Goal: Use online tool/utility: Utilize a website feature to perform a specific function

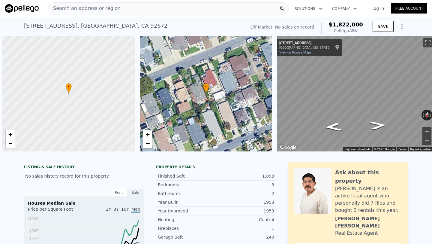
click at [177, 8] on div "Search an address or region" at bounding box center [168, 8] width 241 height 12
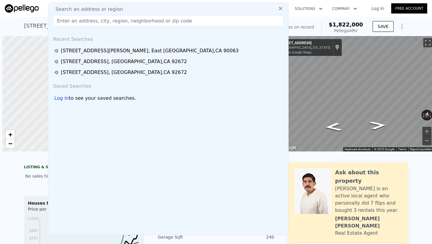
scroll to position [0, 2]
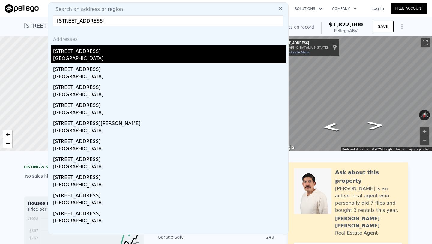
type input "[STREET_ADDRESS]"
click at [109, 52] on div "[STREET_ADDRESS]" at bounding box center [169, 50] width 233 height 10
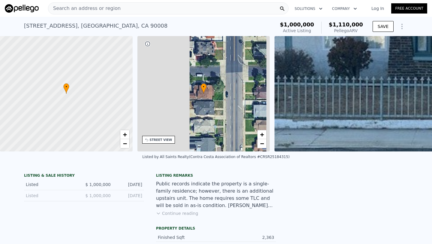
scroll to position [0, 140]
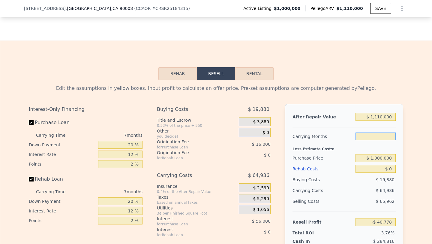
type input "5"
type input "-$ 22,224"
type input "5"
click at [393, 159] on input "$ 1,000,000" at bounding box center [375, 158] width 40 height 8
type input "$ 1"
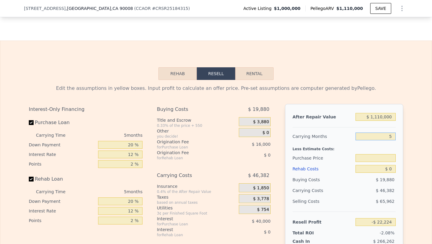
click at [392, 138] on input "5" at bounding box center [375, 136] width 40 height 8
type input "6"
type input "$ 1,000,000"
type input "-$ 31,501"
type input "6"
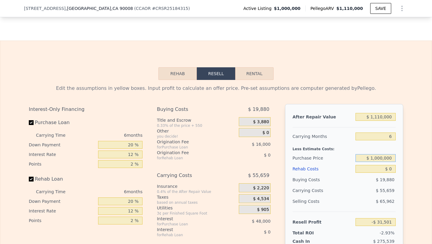
click at [390, 157] on input "$ 1,000,000" at bounding box center [375, 158] width 40 height 8
type input "$ 1"
type input "$ 800,000"
click at [393, 170] on input "$ 0" at bounding box center [375, 169] width 40 height 8
type input "$ 181,965"
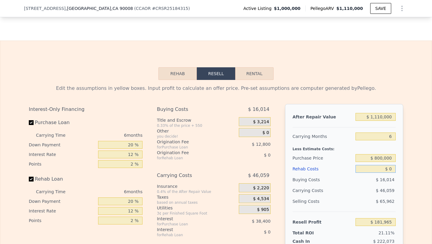
click at [193, 70] on button "Rehab" at bounding box center [177, 73] width 38 height 13
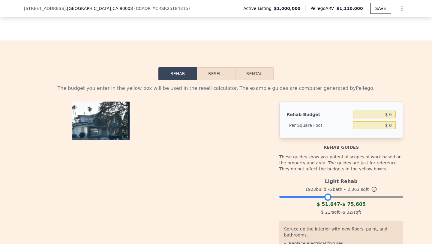
click at [328, 197] on div at bounding box center [341, 195] width 124 height 4
click at [350, 196] on div at bounding box center [341, 195] width 124 height 4
click at [367, 196] on div at bounding box center [341, 195] width 124 height 4
click at [230, 78] on button "Resell" at bounding box center [216, 73] width 38 height 13
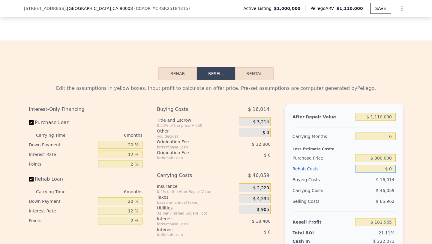
click at [389, 170] on input "$ 0" at bounding box center [375, 169] width 40 height 8
type input "$ 130"
type input "$ 181,955"
type input "$ 1,300"
type input "$ 180,584"
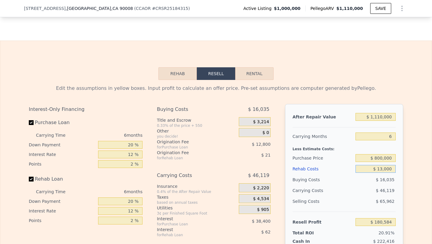
type input "$ 130,000"
type input "$ 43,645"
click at [383, 169] on input "$ 130,000" at bounding box center [375, 169] width 40 height 8
type input "$ 130,000"
click at [382, 158] on input "$ 800,000" at bounding box center [375, 158] width 40 height 8
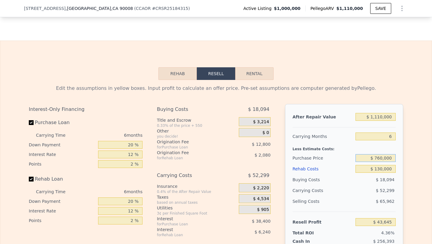
type input "$ 760,000"
click at [353, 177] on div "Buying Costs $ 18,094" at bounding box center [343, 179] width 103 height 11
type input "$ 86,338"
click at [380, 169] on input "$ 130,000" at bounding box center [375, 169] width 40 height 8
type input "$ 10,000"
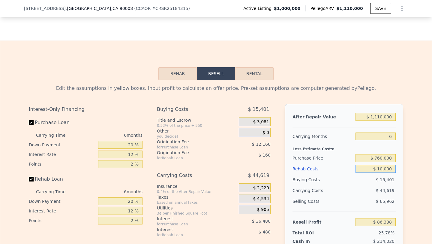
type input "$ 214,018"
type input "$ 120,000"
type input "$ 96,978"
type input "$ 120,000"
click at [346, 202] on div "Selling Costs" at bounding box center [322, 201] width 61 height 11
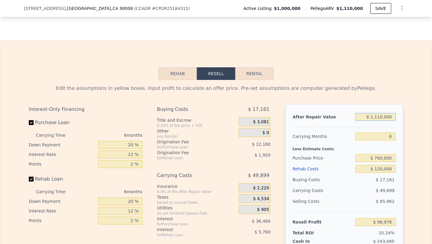
click at [381, 116] on input "$ 1,110,000" at bounding box center [375, 117] width 40 height 8
type input "$ 110,000"
type input "-$ 842,092"
type input "$ 1,110,000"
type input "$ 96,978"
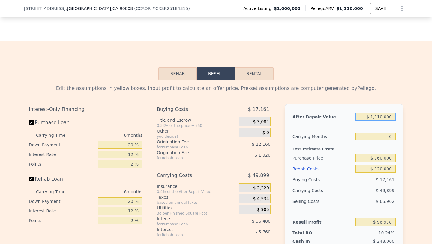
type input "$ 110,000"
type input "-$ 842,092"
type input "$ 1,100,000"
type input "$ 87,587"
type input "$ 1,100,000"
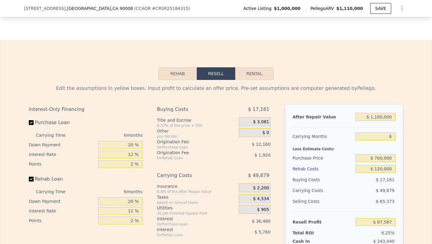
click at [353, 127] on div at bounding box center [343, 124] width 103 height 5
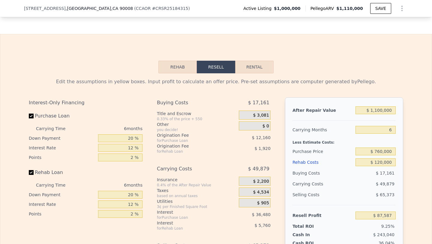
scroll to position [913, 0]
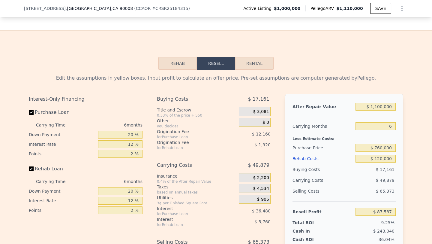
click at [184, 64] on button "Rehab" at bounding box center [177, 63] width 38 height 13
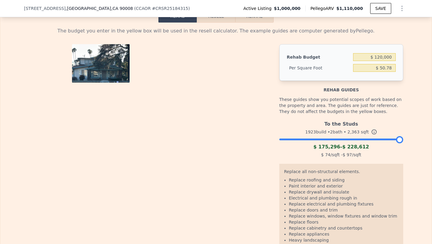
scroll to position [951, 0]
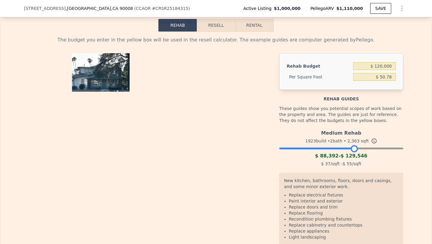
click at [354, 148] on div at bounding box center [341, 147] width 124 height 4
click at [224, 23] on button "Resell" at bounding box center [216, 25] width 38 height 13
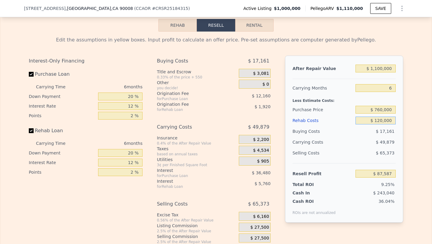
click at [380, 119] on input "$ 120,000" at bounding box center [375, 120] width 40 height 8
type input "$ 10,000"
type input "$ 204,627"
type input "$ 100,000"
type input "$ 108,867"
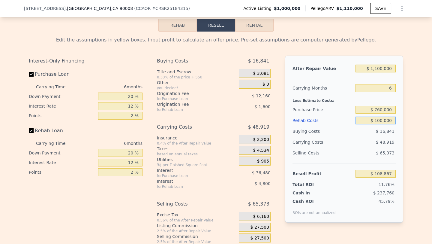
type input "$ 10,000"
type input "$ 204,627"
type input "$ 110,000"
type input "$ 98,227"
type input "$ 110,000"
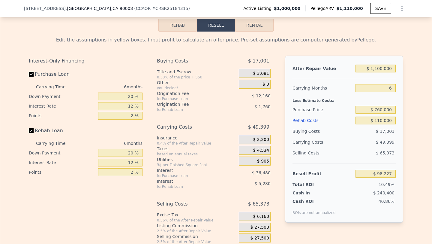
click at [362, 134] on div "$ 17,001" at bounding box center [375, 131] width 40 height 11
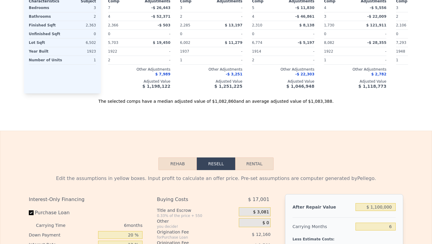
scroll to position [0, 0]
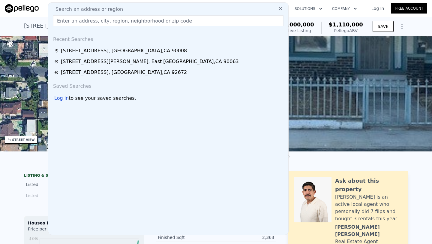
click at [102, 9] on span "Search an address or region" at bounding box center [87, 9] width 72 height 7
click at [97, 21] on input "text" at bounding box center [168, 20] width 230 height 11
paste input "[STREET_ADDRESS][PERSON_NAME]"
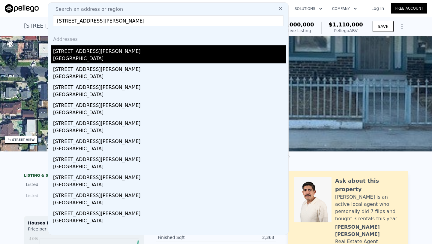
type input "[STREET_ADDRESS][PERSON_NAME]"
click at [105, 55] on div "[GEOGRAPHIC_DATA]" at bounding box center [169, 59] width 233 height 8
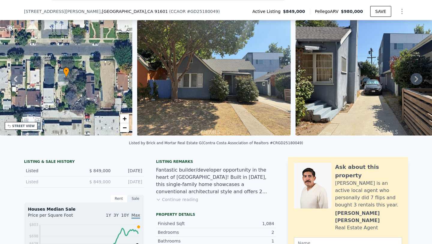
scroll to position [781, 0]
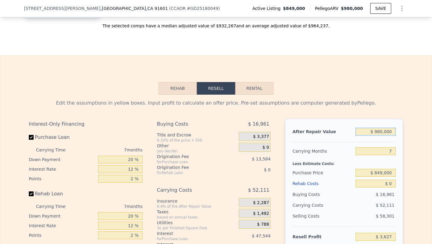
click at [381, 131] on input "$ 980,000" at bounding box center [375, 131] width 40 height 8
type input "$ 90,000"
type input "-$ 831,849"
type input "$ 0000"
type input "-$ 916,335"
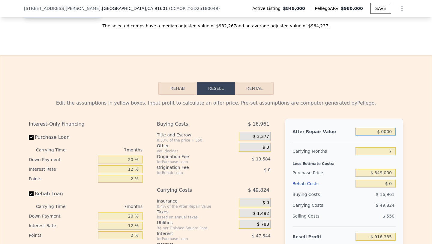
type input "$ 10,000"
type input "-$ 906,947"
type input "$ 1,000,000"
type input "$ 22,402"
type input "$ 1,000,000"
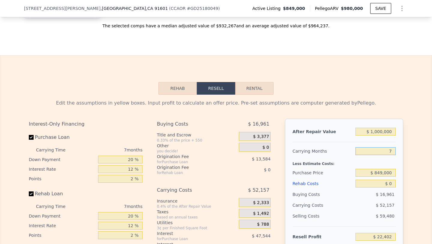
click at [392, 150] on input "7" at bounding box center [375, 151] width 40 height 8
type input "6"
type input "$ 29,853"
type input "6"
click at [382, 172] on input "$ 849,000" at bounding box center [375, 173] width 40 height 8
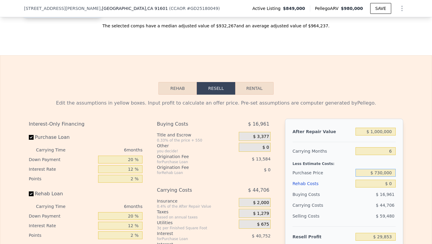
type input "$ 730,000"
click at [394, 184] on input "$ 0" at bounding box center [375, 183] width 40 height 8
type input "$ 156,865"
click at [169, 88] on button "Rehab" at bounding box center [177, 88] width 38 height 13
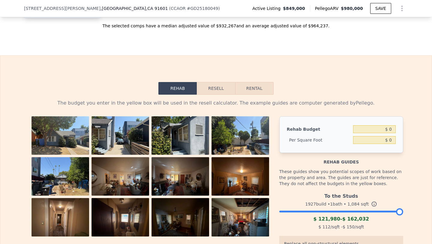
click at [343, 211] on div at bounding box center [341, 210] width 124 height 4
click at [364, 209] on div at bounding box center [341, 210] width 124 height 4
click at [383, 211] on div at bounding box center [341, 210] width 124 height 4
click at [369, 210] on div at bounding box center [341, 210] width 124 height 4
click at [225, 89] on button "Resell" at bounding box center [216, 88] width 38 height 13
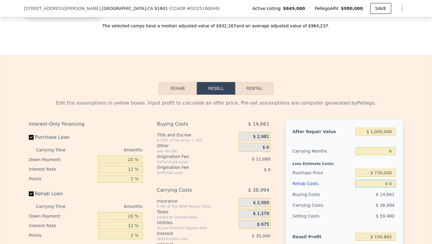
click at [389, 185] on input "$ 0" at bounding box center [375, 183] width 40 height 8
type input "$ 8"
type input "$ 156,857"
type input "$ 80"
type input "$ 156,778"
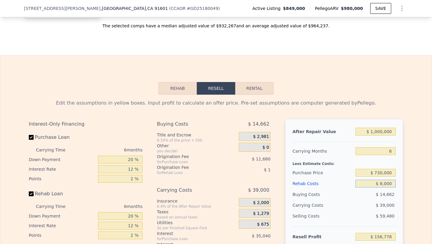
type input "$ 80,000"
type input "$ 71,745"
type input "$ 80,000"
click at [359, 216] on div "$ 59,480" at bounding box center [375, 215] width 40 height 11
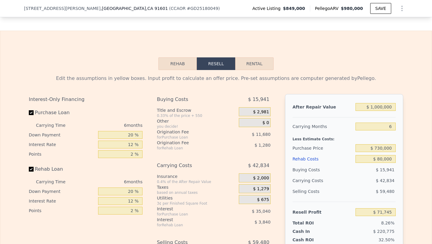
scroll to position [815, 0]
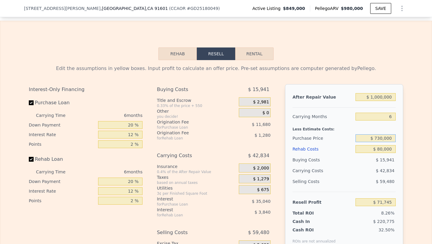
click at [381, 137] on input "$ 730,000" at bounding box center [375, 138] width 40 height 8
type input "$ 720,000"
click at [339, 178] on div "Selling Costs" at bounding box center [322, 181] width 61 height 11
type input "$ 82,418"
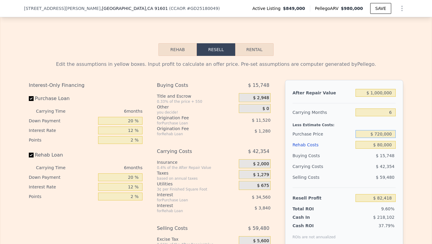
click at [379, 135] on input "$ 720,000" at bounding box center [375, 134] width 40 height 8
click at [380, 135] on input "$ 720,000" at bounding box center [375, 134] width 40 height 8
type input "$ 715,000"
click at [354, 166] on div "$ 42,354" at bounding box center [363, 166] width 63 height 11
type input "$ 87,755"
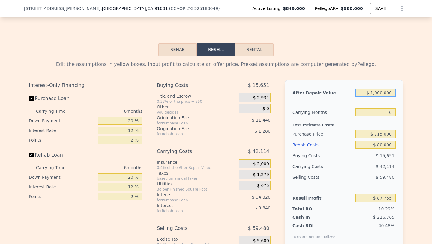
click at [388, 94] on input "$ 1,000,000" at bounding box center [375, 93] width 40 height 8
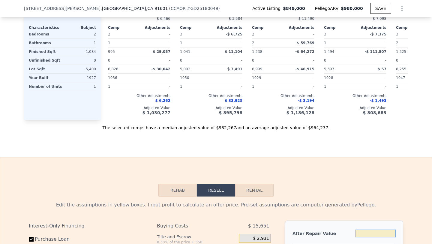
type input "$ 1,000,000"
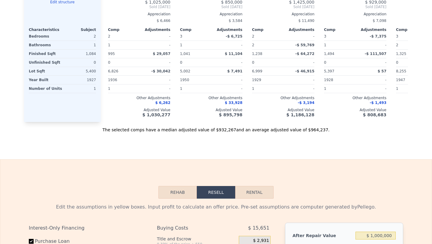
scroll to position [0, 0]
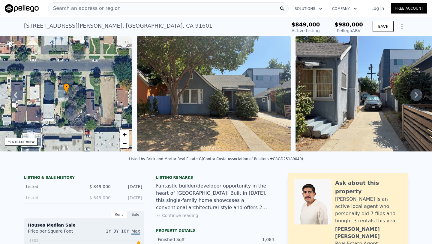
click at [157, 12] on div "Search an address or region" at bounding box center [168, 8] width 241 height 12
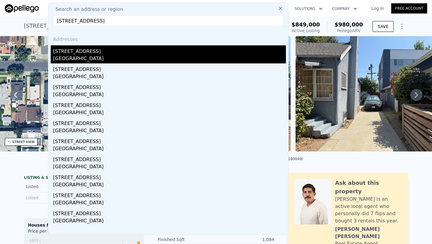
type input "[STREET_ADDRESS]"
click at [113, 51] on div "[STREET_ADDRESS]" at bounding box center [169, 50] width 233 height 10
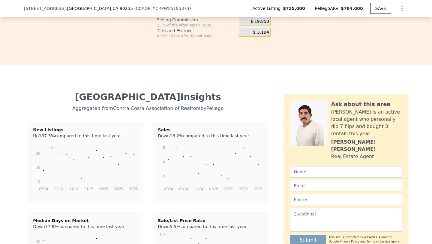
scroll to position [899, 0]
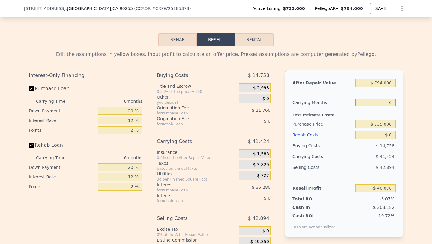
click at [393, 103] on input "6" at bounding box center [375, 102] width 40 height 8
click at [392, 123] on input "$ 735,000" at bounding box center [375, 124] width 40 height 8
type input "$ 7"
type input "$ 630,000"
click at [391, 135] on input "$ 0" at bounding box center [375, 135] width 40 height 8
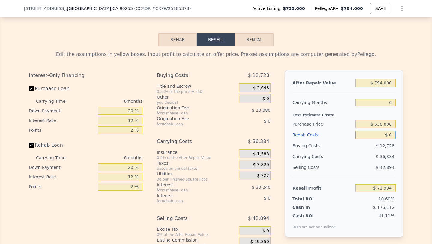
type input "$ 71,994"
click at [191, 36] on button "Rehab" at bounding box center [177, 39] width 38 height 13
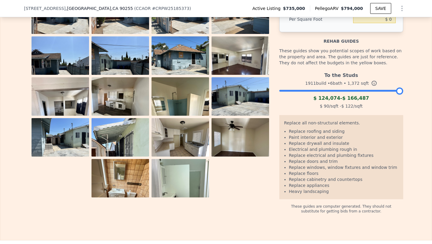
scroll to position [990, 0]
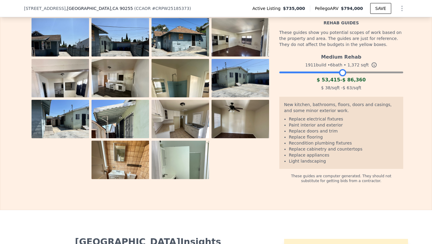
click at [343, 71] on div at bounding box center [341, 71] width 124 height 4
click at [348, 70] on div at bounding box center [341, 71] width 124 height 4
click at [348, 70] on div at bounding box center [348, 72] width 7 height 7
click at [352, 70] on div at bounding box center [341, 71] width 124 height 4
click at [365, 70] on div at bounding box center [341, 71] width 124 height 4
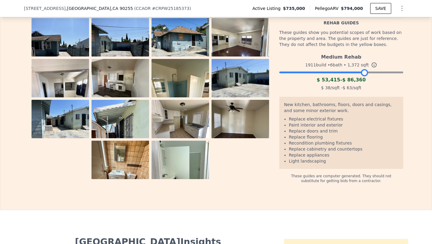
click at [375, 67] on div "1911 build • 6 bath • 1,372 sqft" at bounding box center [341, 65] width 124 height 8
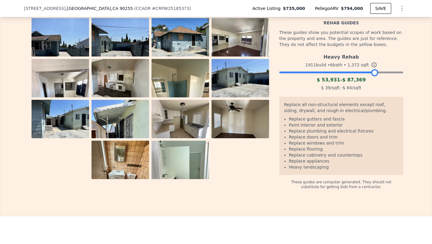
click at [375, 70] on div at bounding box center [341, 71] width 124 height 4
click at [183, 41] on img at bounding box center [180, 39] width 58 height 43
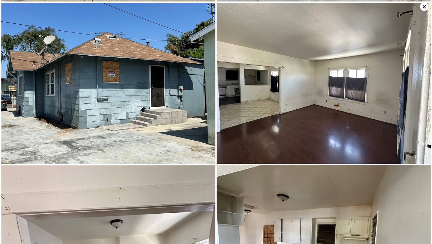
scroll to position [610, 0]
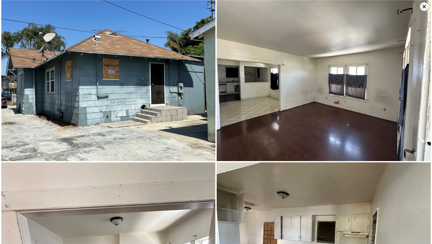
click at [423, 9] on icon at bounding box center [424, 6] width 8 height 8
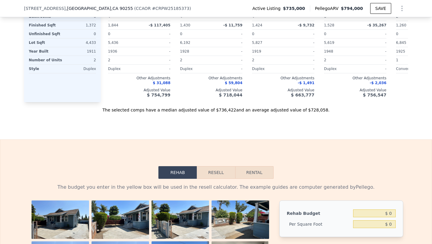
scroll to position [767, 0]
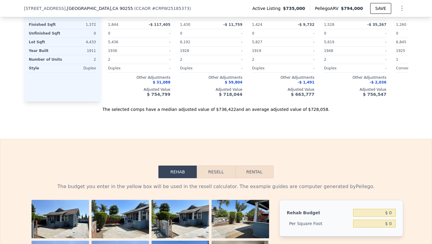
click at [217, 177] on button "Resell" at bounding box center [216, 171] width 38 height 13
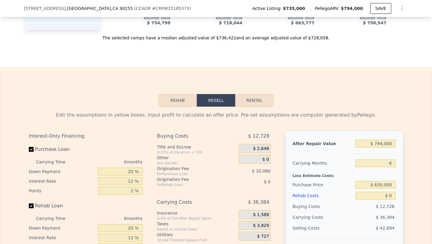
scroll to position [839, 0]
click at [389, 195] on input "$ 0" at bounding box center [375, 195] width 40 height 8
type input "$ 90"
type input "$ 71,897"
type input "$ 9,000"
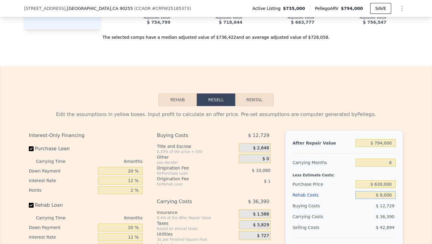
type input "$ 62,418"
type input "$ 90,000"
type input "-$ 23,766"
click at [358, 214] on div "$ 40,704" at bounding box center [363, 216] width 63 height 11
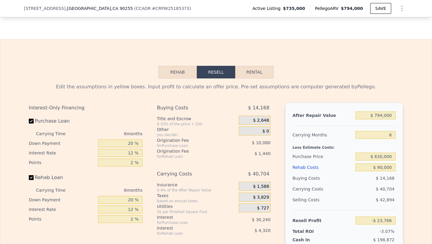
scroll to position [873, 0]
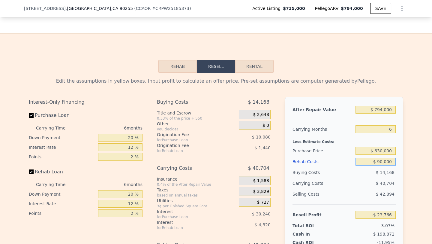
click at [383, 159] on input "$ 90,000" at bounding box center [375, 161] width 40 height 8
type input "$ 9,000"
type input "$ 62,418"
type input "$ 000"
type input "$ 71,994"
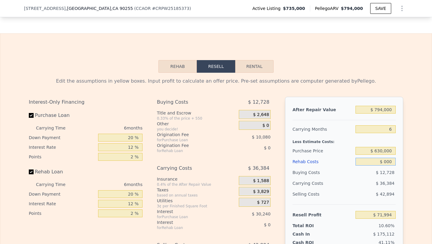
type input "$ 8,000"
type input "$ 63,482"
type input "$ 85,000"
type input "-$ 18,446"
type input "$ 85,000"
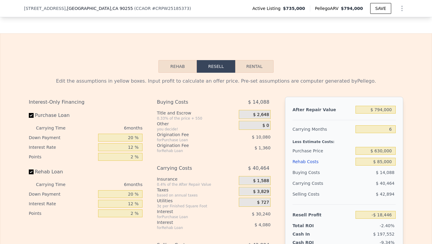
click at [357, 175] on div "$ 14,088" at bounding box center [375, 172] width 40 height 11
click at [381, 151] on input "$ 630,000" at bounding box center [375, 151] width 40 height 8
type input "$ 600,000"
click at [345, 180] on div "$ 40,464" at bounding box center [363, 183] width 63 height 11
type input "$ 13,574"
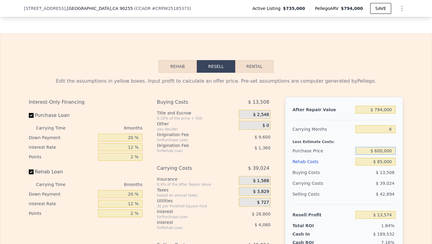
click at [381, 151] on input "$ 600,000" at bounding box center [375, 151] width 40 height 8
type input "$ 580,000"
click at [361, 171] on div "$ 13,508" at bounding box center [375, 172] width 40 height 11
type input "$ 34,921"
click at [380, 148] on input "$ 580,000" at bounding box center [375, 151] width 40 height 8
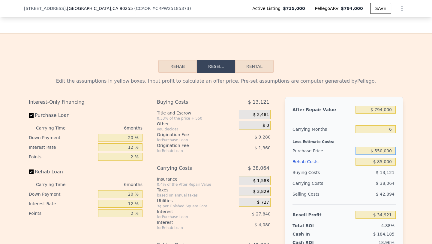
type input "$ 550,000"
click at [358, 179] on div "$ 38,064" at bounding box center [363, 183] width 63 height 11
type input "$ 66,940"
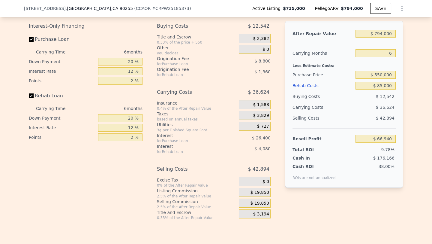
scroll to position [951, 0]
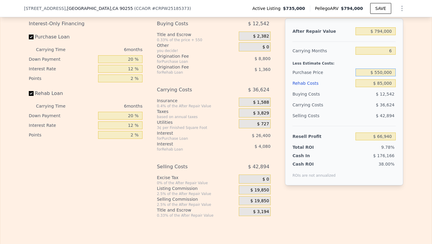
click at [381, 72] on input "$ 550,000" at bounding box center [375, 72] width 40 height 8
type input "$ 540,000"
click at [355, 104] on div "$ 36,624" at bounding box center [363, 104] width 63 height 11
type input "$ 77,614"
click at [382, 71] on input "$ 540,000" at bounding box center [375, 72] width 40 height 8
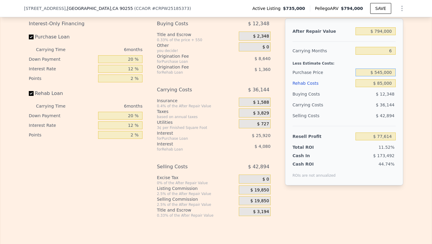
type input "$ 545,000"
click at [370, 117] on div "$ 42,894" at bounding box center [375, 115] width 40 height 11
type input "$ 72,277"
